Goal: Find contact information: Find contact information

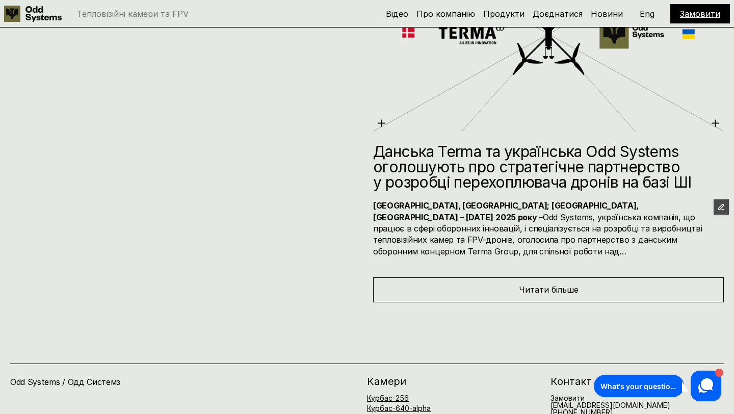
scroll to position [4951, 0]
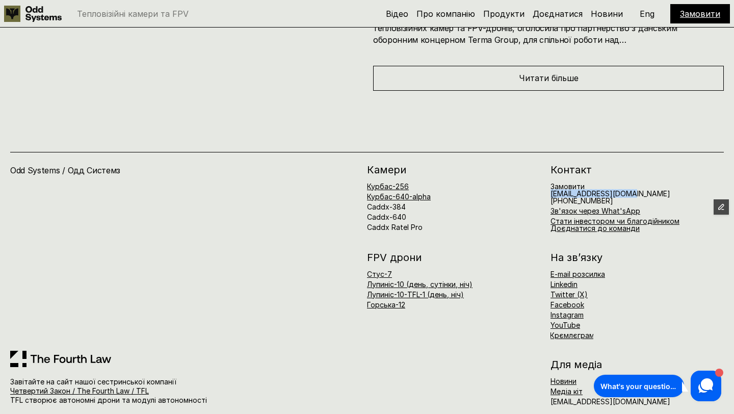
drag, startPoint x: 552, startPoint y: 182, endPoint x: 629, endPoint y: 182, distance: 76.9
click at [629, 183] on div "Замовити [EMAIL_ADDRESS][DOMAIN_NAME] [PHONE_NUMBER] Зв'язок через What'sApp Ст…" at bounding box center [636, 207] width 173 height 49
copy h6 "[EMAIL_ADDRESS][DOMAIN_NAME]"
click at [587, 206] on link "Зв'язок через What'sApp" at bounding box center [595, 210] width 90 height 9
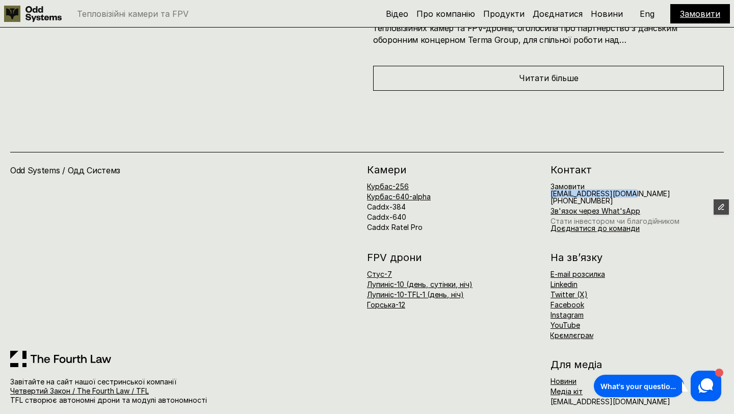
click at [571, 217] on link "Стати інвестором чи благодійником" at bounding box center [614, 221] width 129 height 9
click at [562, 224] on link "Доєднатися до команди" at bounding box center [594, 228] width 89 height 9
click at [455, 196] on div "Курбас-256 Курбас-640-alpha Caddx-384 Caddx-640 Caddx Ratel Pro" at bounding box center [453, 207] width 173 height 48
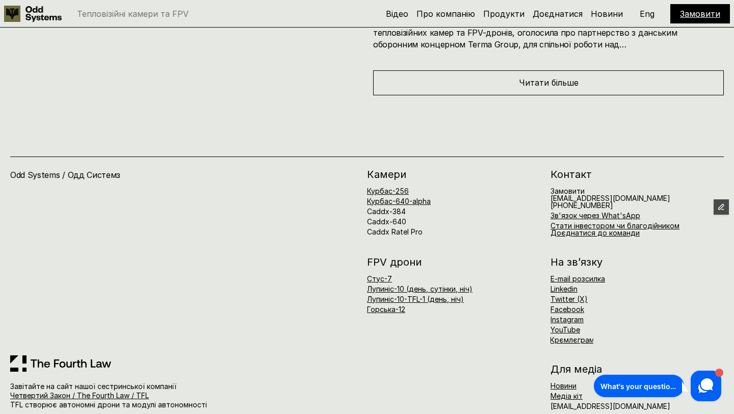
scroll to position [4944, 0]
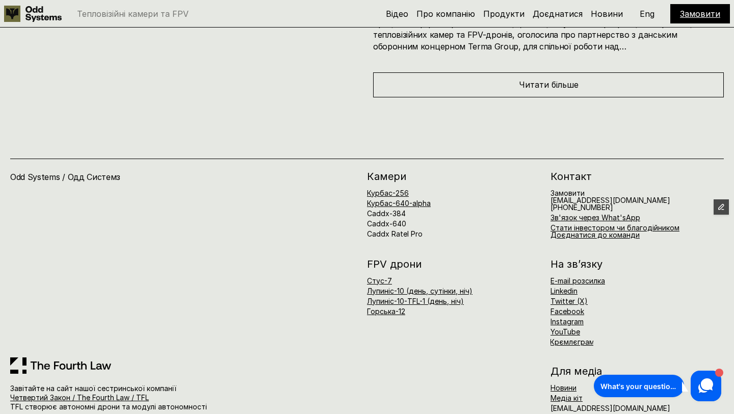
click at [493, 190] on div "Курбас-256 Курбас-640-alpha Caddx-384 Caddx-640 Caddx Ratel Pro" at bounding box center [453, 214] width 173 height 48
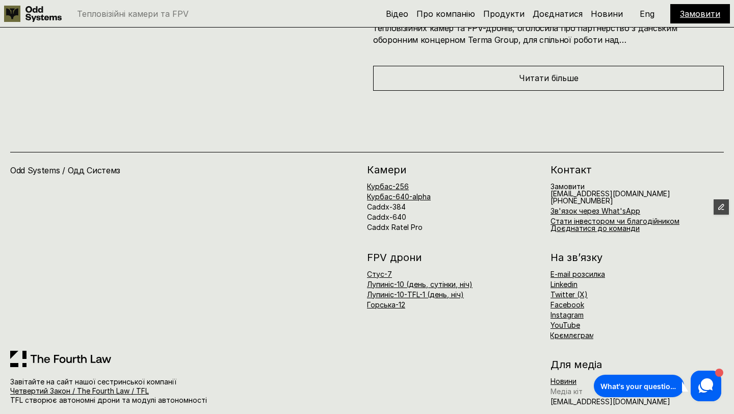
click at [563, 387] on link "Медіа кіт" at bounding box center [566, 391] width 32 height 9
click at [565, 331] on div "Камери Курбас-256 Курбас-640-alpha Caddx-384 Caddx-640 Caddx Ratel Pro Контакт …" at bounding box center [545, 285] width 357 height 241
click at [559, 377] on link "Новини" at bounding box center [563, 381] width 26 height 9
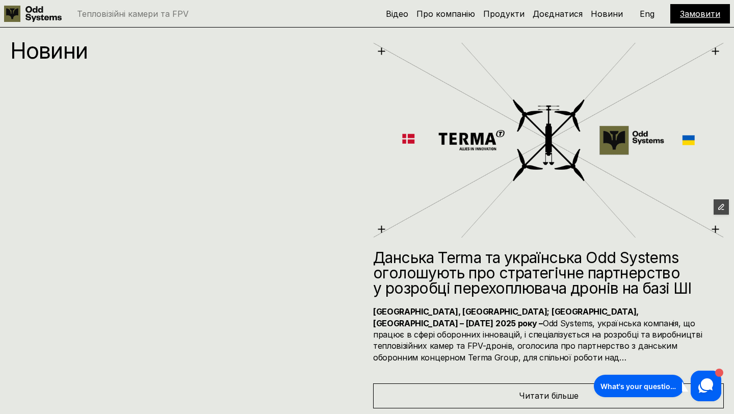
scroll to position [4951, 0]
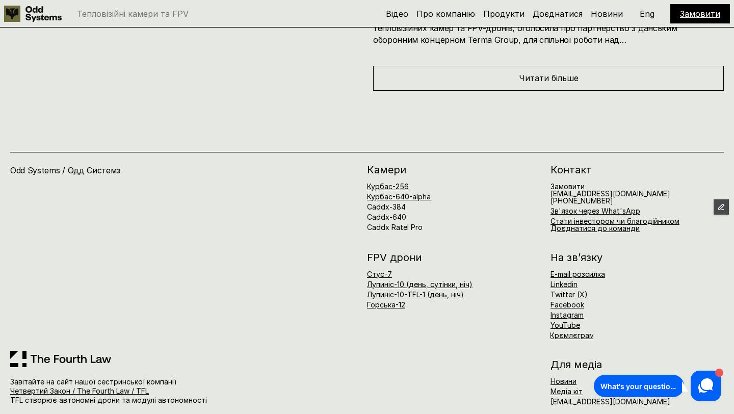
click at [321, 130] on div "Odd Systems / Одд Системз Завітайте на сайт нашої сестринської компанії Четверт…" at bounding box center [367, 258] width 734 height 335
